Goal: Transaction & Acquisition: Book appointment/travel/reservation

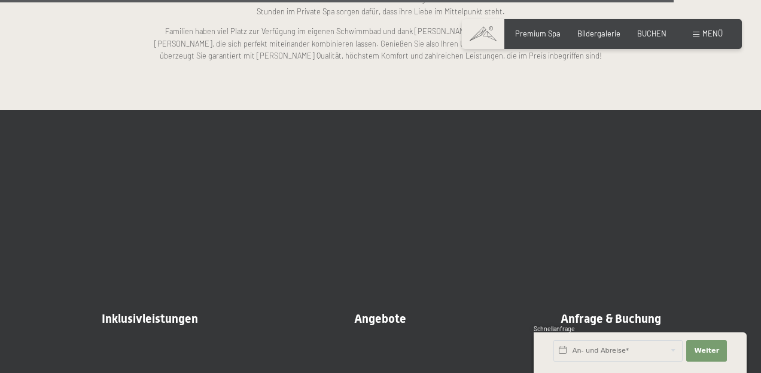
scroll to position [2751, 0]
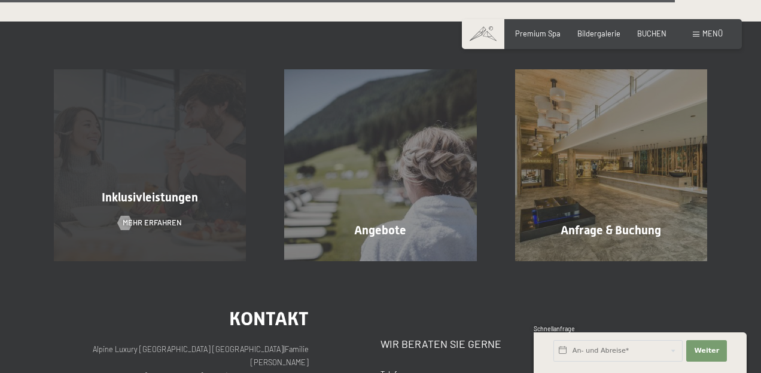
click at [203, 239] on div "Inklusivleistungen Mehr erfahren" at bounding box center [150, 165] width 230 height 192
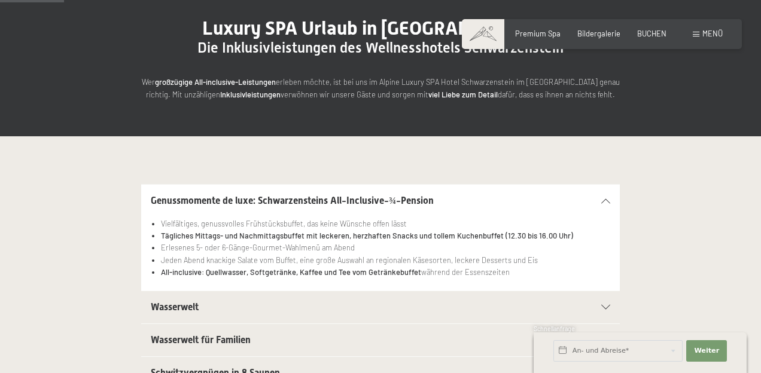
scroll to position [156, 0]
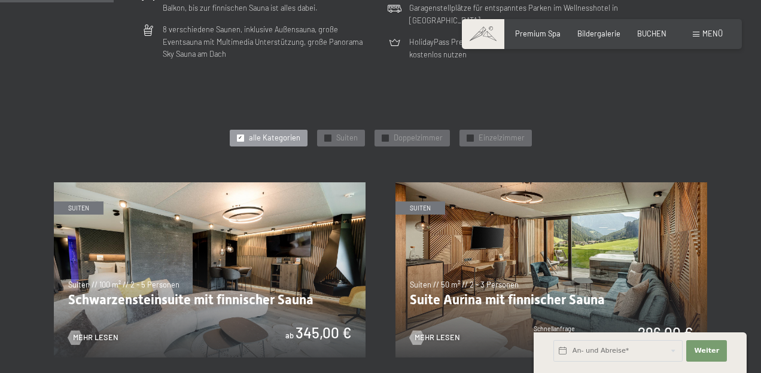
scroll to position [456, 0]
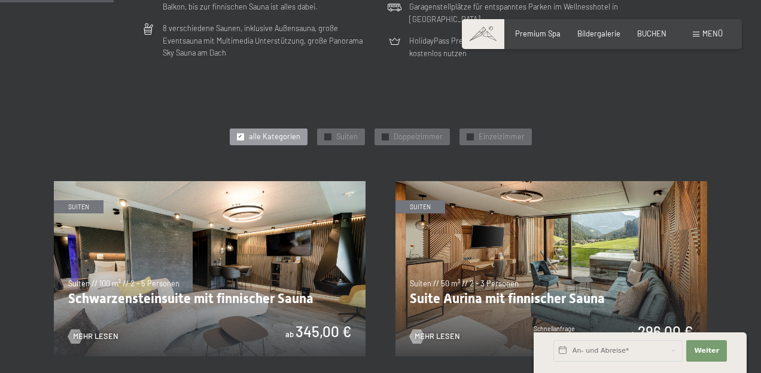
click at [497, 297] on img at bounding box center [551, 268] width 312 height 175
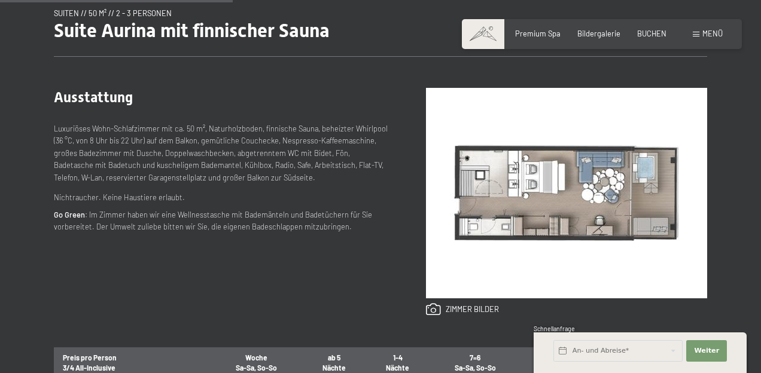
scroll to position [2, 0]
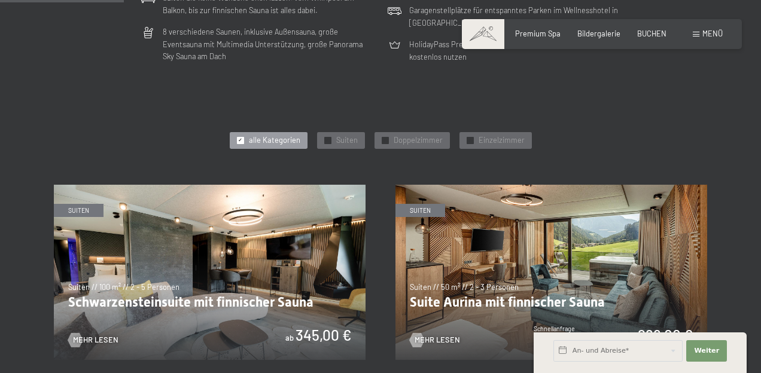
scroll to position [518, 0]
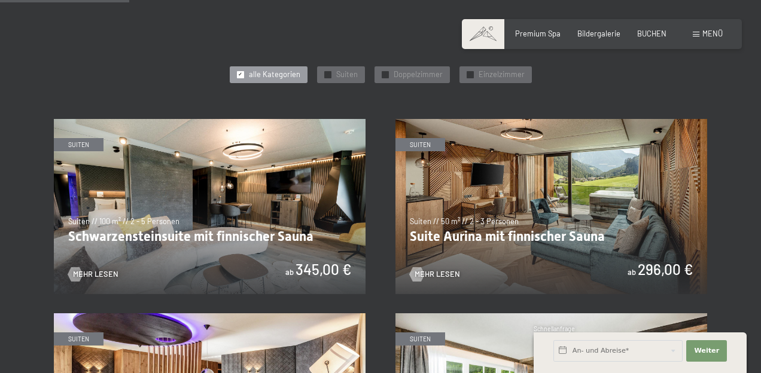
click at [87, 252] on img at bounding box center [210, 206] width 312 height 175
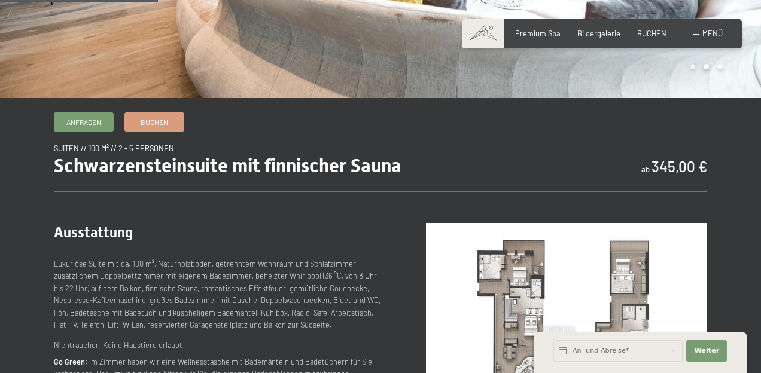
scroll to position [290, 0]
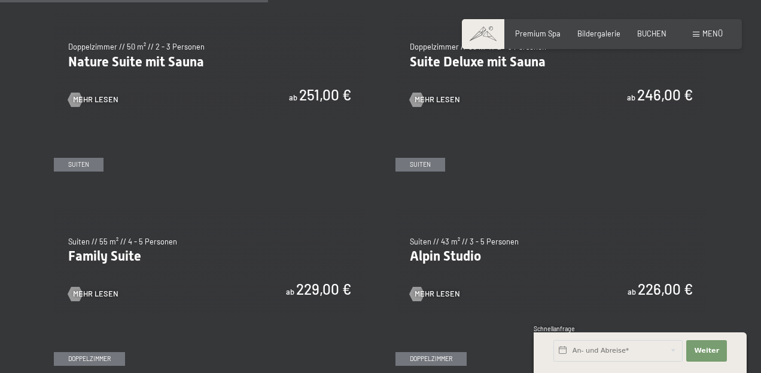
scroll to position [1083, 0]
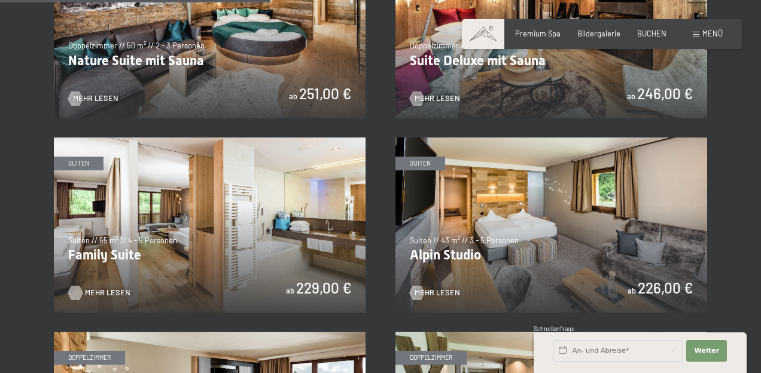
click at [108, 294] on span "Mehr Lesen" at bounding box center [107, 293] width 45 height 11
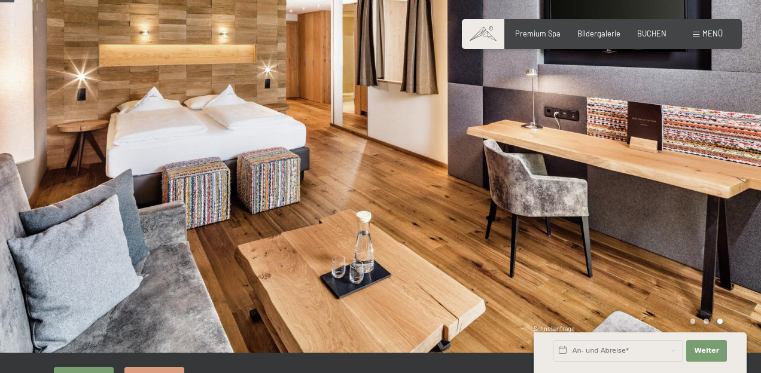
scroll to position [6, 0]
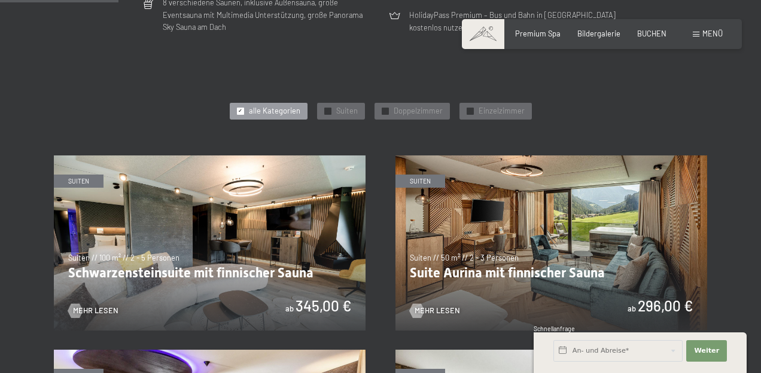
scroll to position [474, 0]
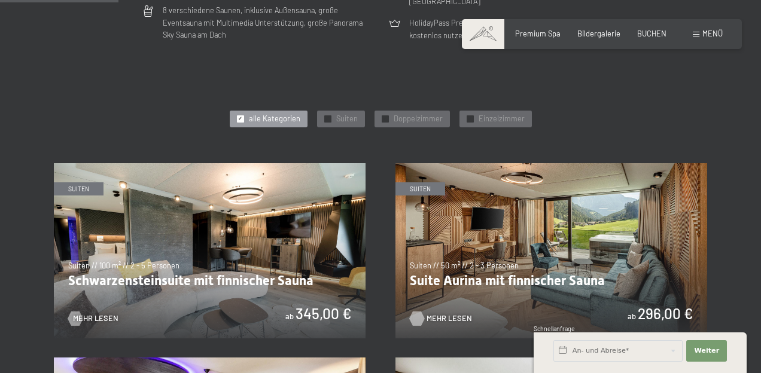
click at [455, 318] on span "Mehr Lesen" at bounding box center [449, 318] width 45 height 11
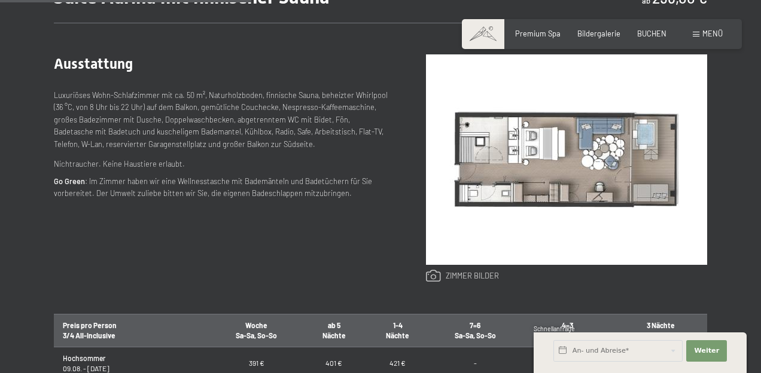
scroll to position [461, 0]
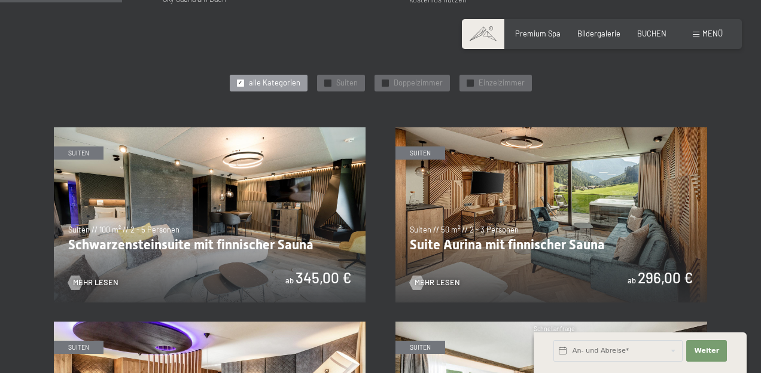
scroll to position [496, 0]
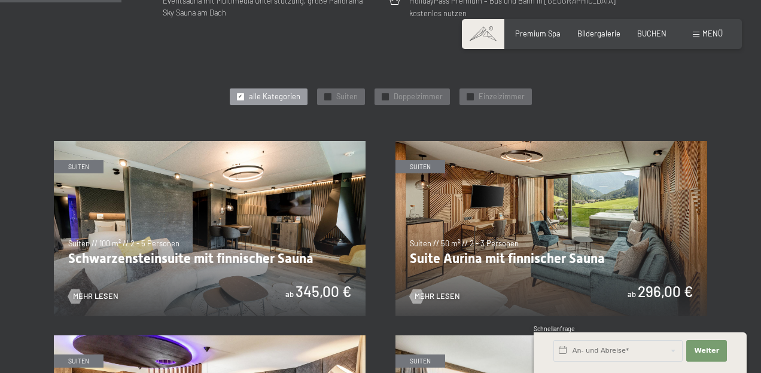
click at [453, 154] on img at bounding box center [551, 228] width 312 height 175
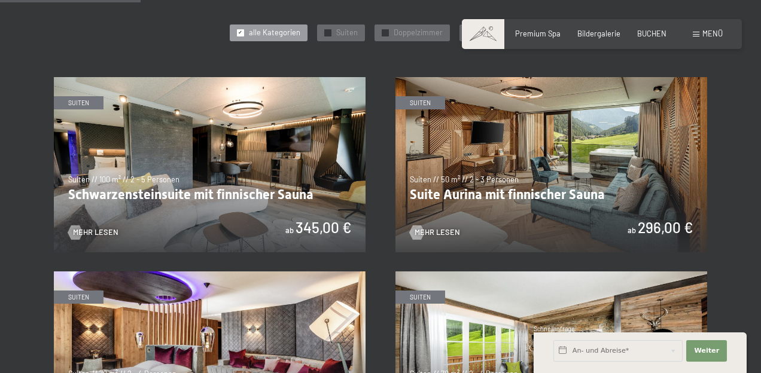
scroll to position [565, 0]
